Goal: Task Accomplishment & Management: Use online tool/utility

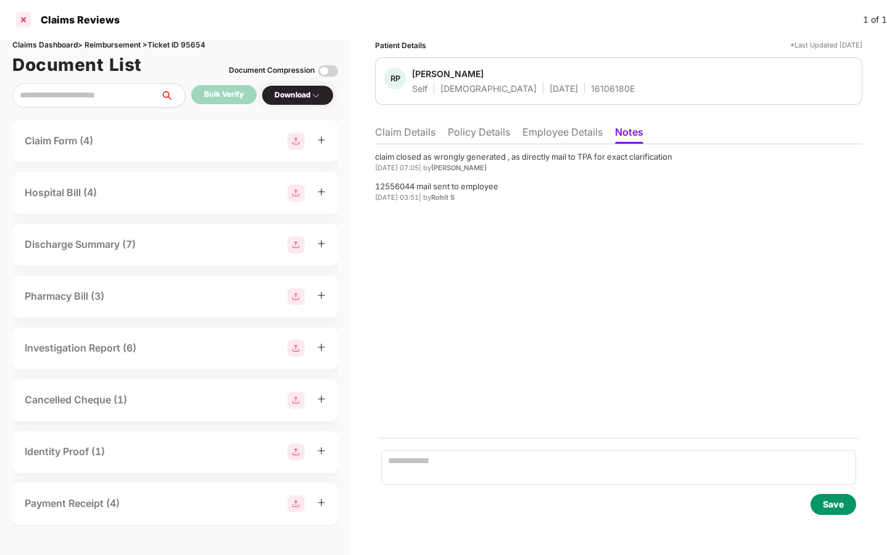
click at [25, 22] on div at bounding box center [24, 20] width 20 height 20
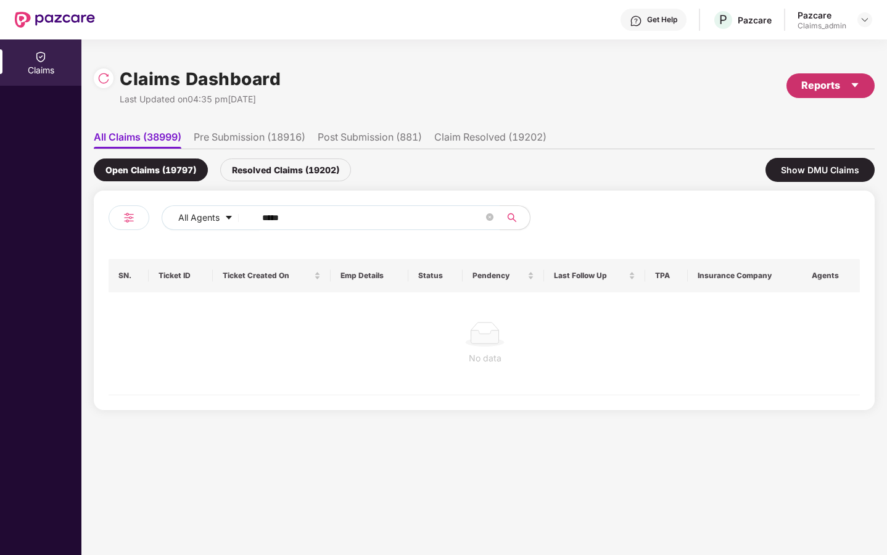
click at [861, 85] on div "Reports" at bounding box center [830, 85] width 88 height 25
click at [862, 144] on img at bounding box center [861, 142] width 12 height 12
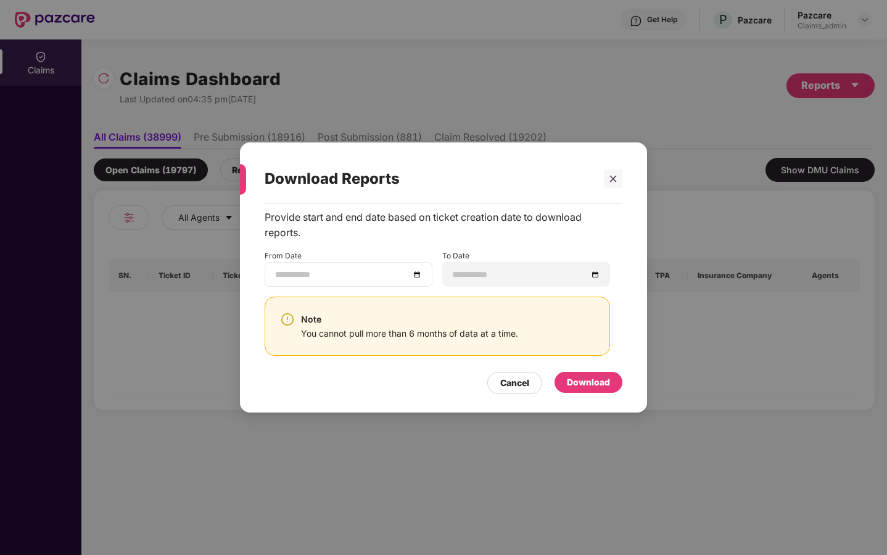
click at [417, 275] on div at bounding box center [348, 275] width 147 height 14
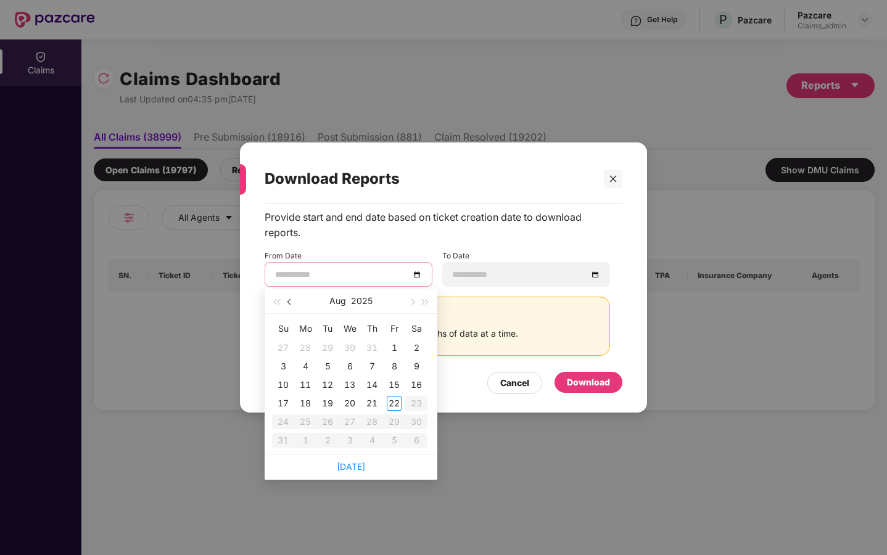
click at [289, 300] on span "button" at bounding box center [290, 302] width 6 height 6
type input "**********"
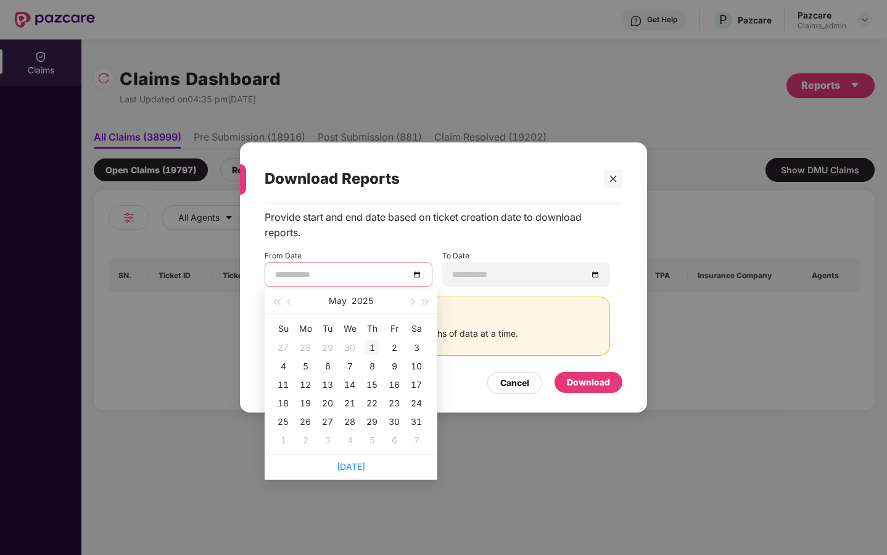
click at [372, 351] on div "1" at bounding box center [371, 347] width 15 height 15
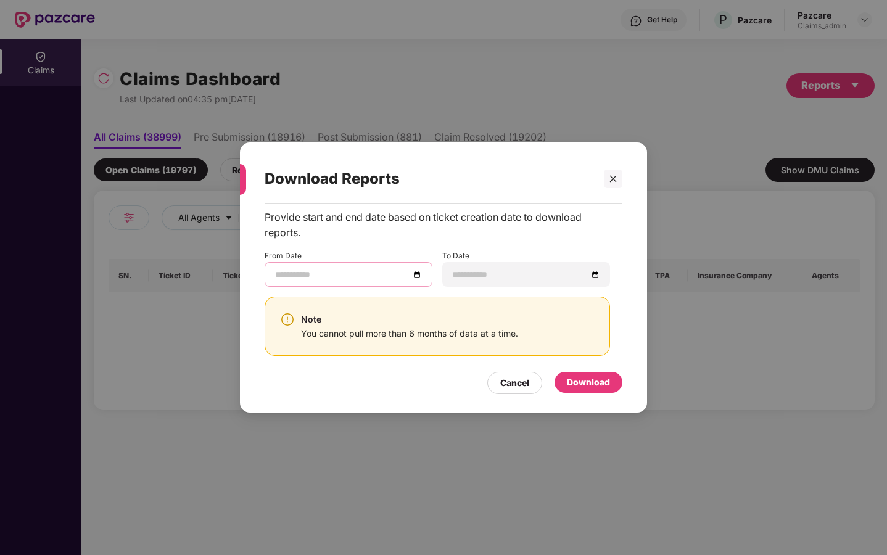
click at [350, 274] on input at bounding box center [342, 275] width 134 height 14
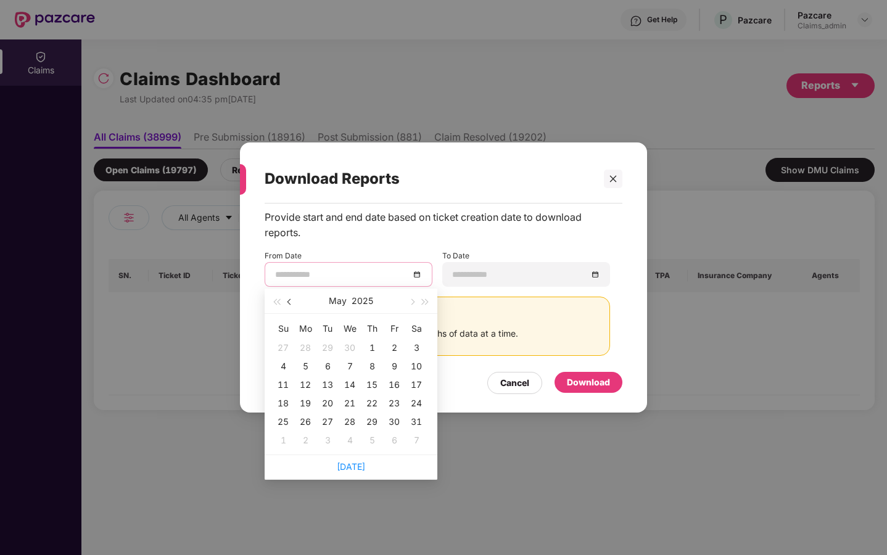
click at [292, 304] on button "button" at bounding box center [290, 301] width 14 height 25
click at [414, 305] on button "button" at bounding box center [412, 301] width 14 height 25
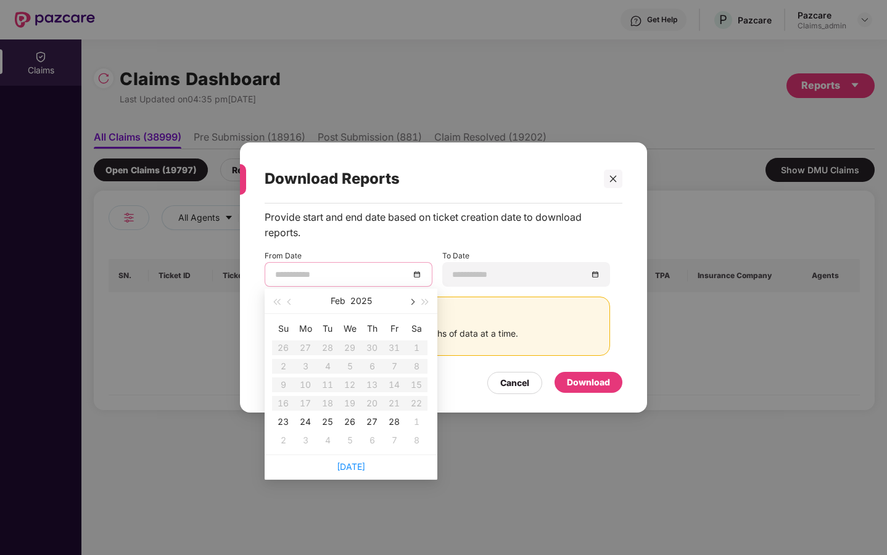
click at [414, 305] on button "button" at bounding box center [412, 301] width 14 height 25
click at [289, 303] on span "button" at bounding box center [290, 302] width 6 height 6
type input "**********"
click at [283, 425] on div "23" at bounding box center [283, 421] width 15 height 15
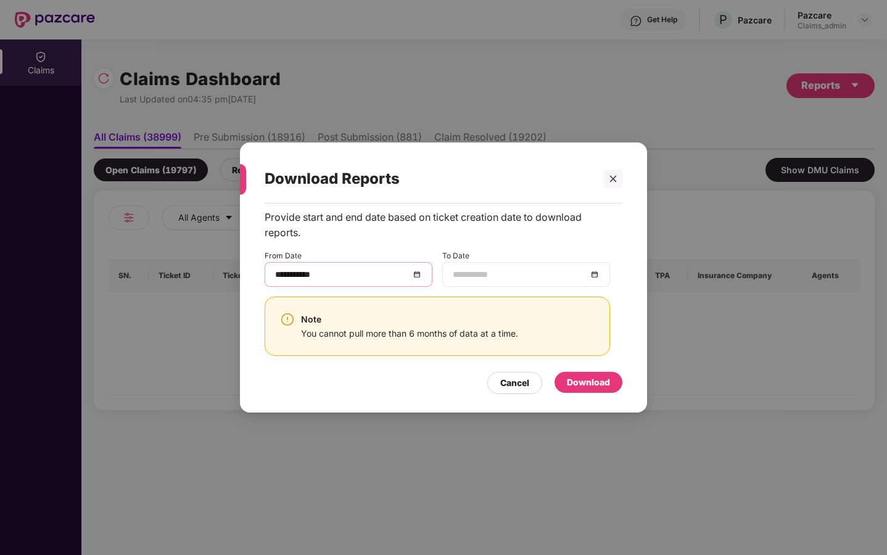
click at [496, 283] on div at bounding box center [526, 274] width 168 height 25
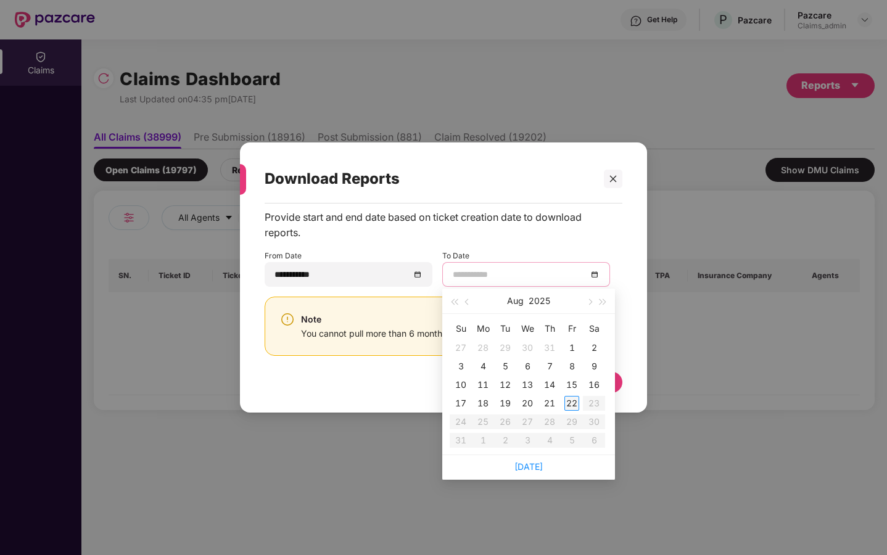
type input "**********"
click at [572, 402] on div "22" at bounding box center [571, 403] width 15 height 15
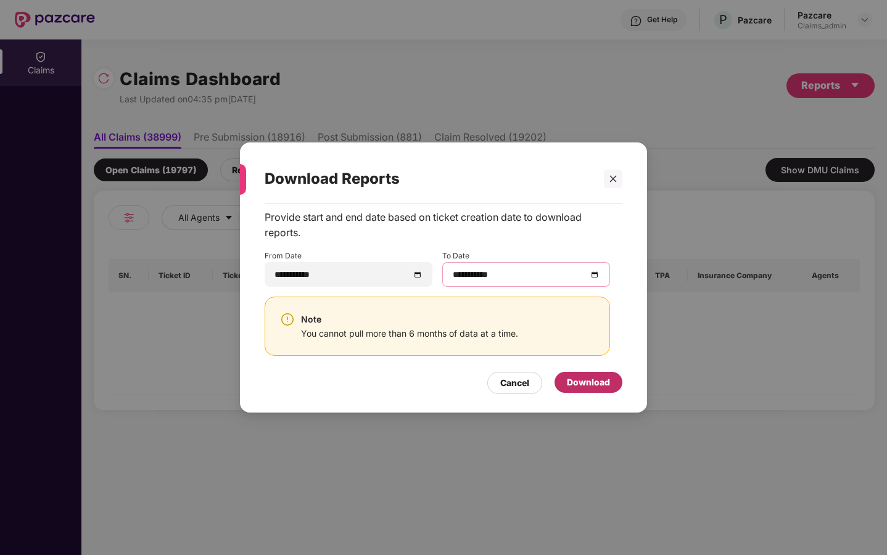
click at [603, 388] on div "Download" at bounding box center [588, 383] width 43 height 14
click at [393, 352] on div "Note You cannot pull more than 6 months of data at a time." at bounding box center [437, 326] width 345 height 59
